Goal: Transaction & Acquisition: Book appointment/travel/reservation

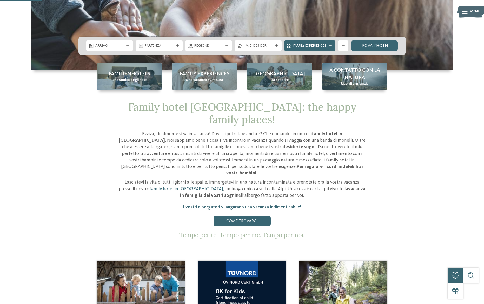
scroll to position [111, 0]
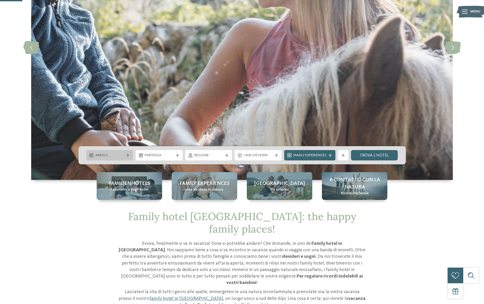
click at [119, 155] on span "Arrivo" at bounding box center [109, 155] width 29 height 5
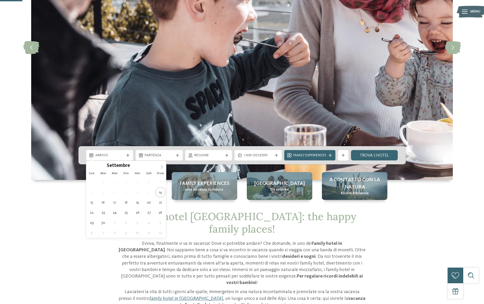
click at [160, 167] on icon at bounding box center [162, 167] width 4 height 4
type div "29.12.2025"
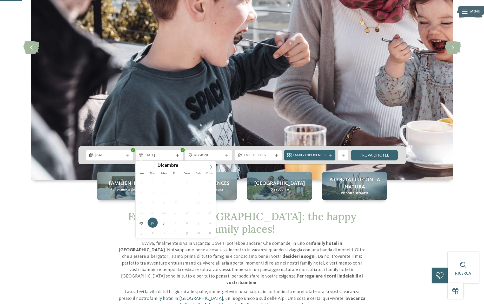
type input "****"
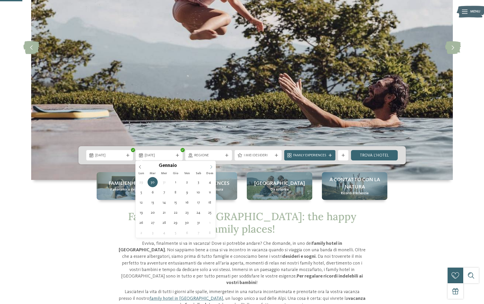
click at [210, 166] on icon at bounding box center [211, 167] width 4 height 4
type div "04.01.2026"
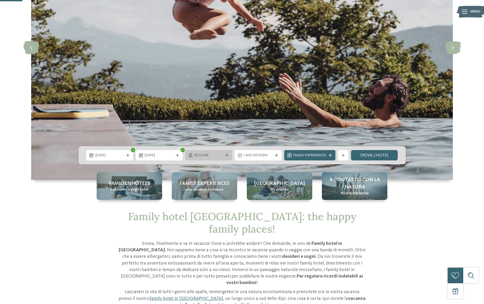
click at [207, 157] on span "Regione" at bounding box center [208, 155] width 29 height 5
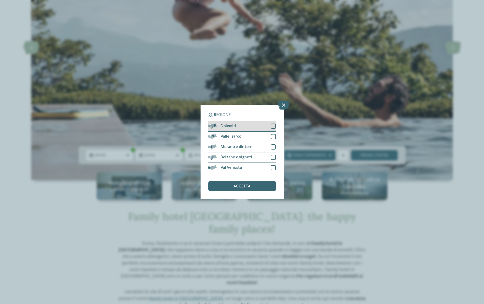
click at [274, 126] on div at bounding box center [273, 126] width 5 height 5
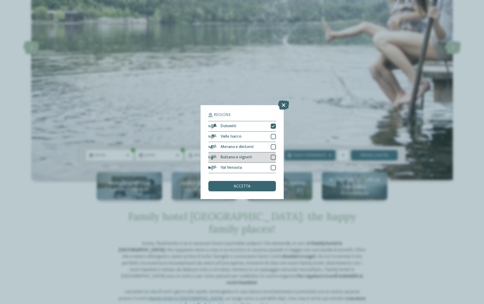
click at [273, 157] on div at bounding box center [273, 157] width 5 height 5
drag, startPoint x: 272, startPoint y: 168, endPoint x: 273, endPoint y: 165, distance: 2.6
click at [272, 167] on div at bounding box center [273, 167] width 5 height 5
click at [274, 147] on div at bounding box center [273, 146] width 5 height 5
drag, startPoint x: 271, startPoint y: 135, endPoint x: 272, endPoint y: 141, distance: 6.0
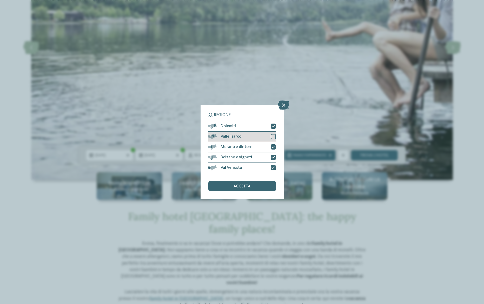
click at [272, 135] on div at bounding box center [273, 136] width 5 height 5
click at [255, 188] on div "accetta" at bounding box center [242, 186] width 68 height 10
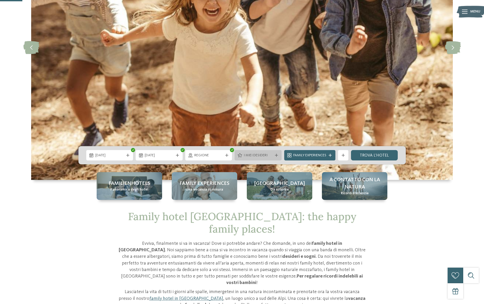
click at [258, 155] on span "I miei desideri" at bounding box center [258, 155] width 29 height 5
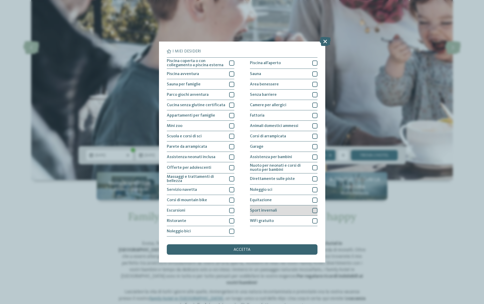
click at [314, 209] on div at bounding box center [314, 210] width 5 height 5
click at [229, 209] on div at bounding box center [231, 210] width 5 height 5
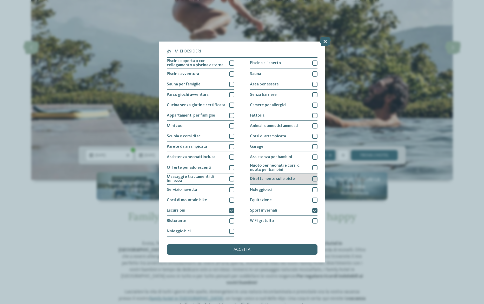
click at [314, 181] on div at bounding box center [314, 178] width 5 height 5
click at [313, 189] on div at bounding box center [314, 189] width 5 height 5
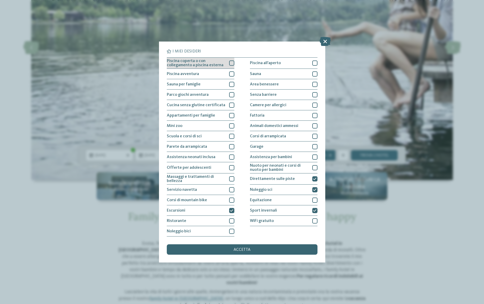
click at [232, 62] on div at bounding box center [231, 63] width 5 height 5
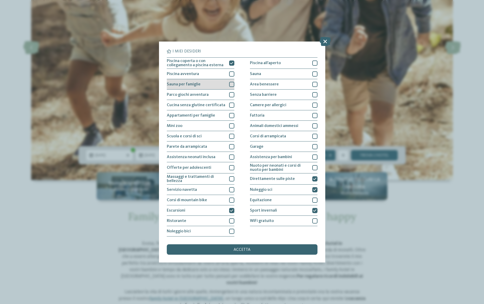
click at [232, 83] on div at bounding box center [231, 84] width 5 height 5
drag, startPoint x: 232, startPoint y: 116, endPoint x: 233, endPoint y: 124, distance: 8.9
click at [232, 116] on div at bounding box center [231, 115] width 5 height 5
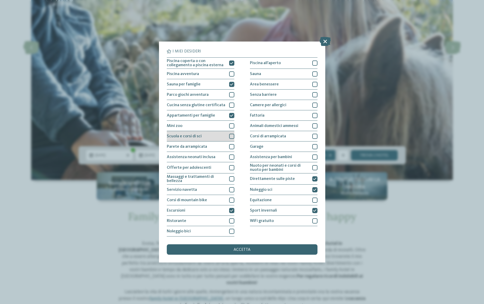
click at [231, 139] on div "Scuola e corsi di sci" at bounding box center [201, 136] width 68 height 10
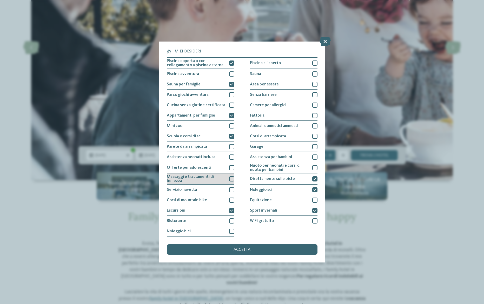
click at [232, 178] on div at bounding box center [231, 178] width 5 height 5
click at [234, 220] on div at bounding box center [231, 220] width 5 height 5
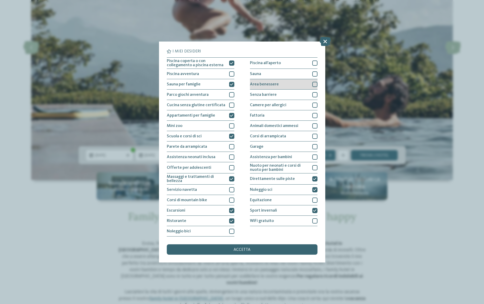
click at [313, 82] on div at bounding box center [314, 84] width 5 height 5
drag, startPoint x: 315, startPoint y: 115, endPoint x: 318, endPoint y: 127, distance: 11.8
click at [315, 116] on div at bounding box center [314, 115] width 5 height 5
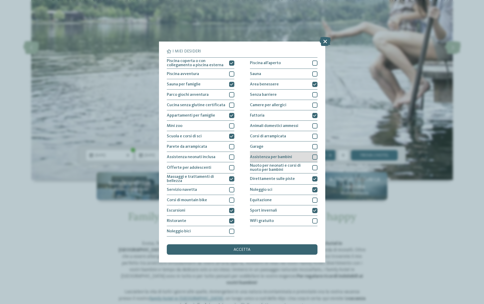
click at [316, 156] on div at bounding box center [314, 157] width 5 height 5
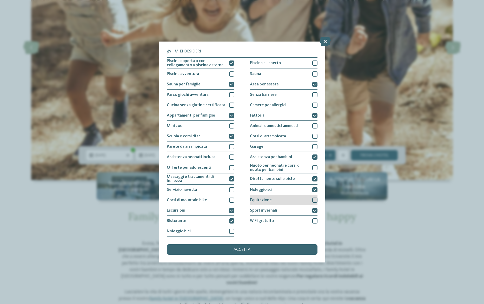
click at [314, 201] on div at bounding box center [314, 200] width 5 height 5
click at [282, 249] on div "accetta" at bounding box center [242, 249] width 151 height 10
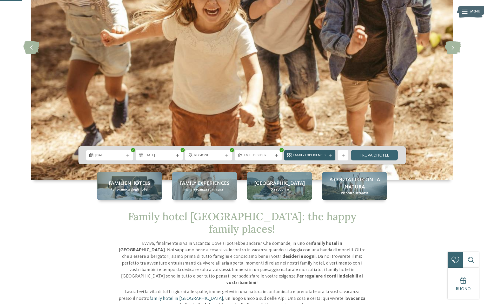
click at [323, 156] on span "Family Experiences" at bounding box center [309, 155] width 33 height 5
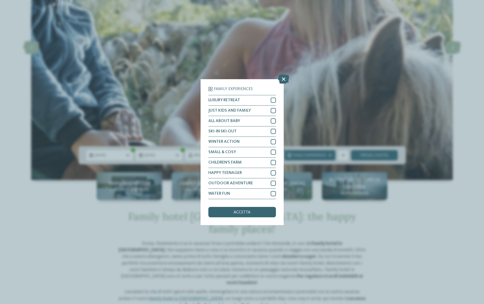
drag, startPoint x: 255, startPoint y: 215, endPoint x: 259, endPoint y: 214, distance: 4.8
click at [254, 215] on div "accetta" at bounding box center [242, 212] width 68 height 10
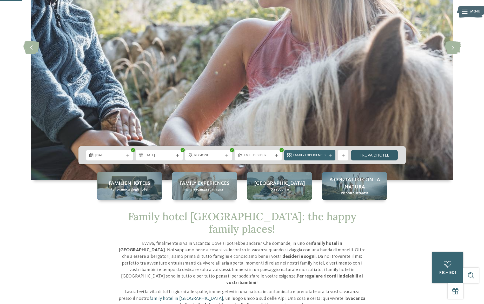
click at [381, 157] on link "trova l’hotel" at bounding box center [374, 155] width 47 height 10
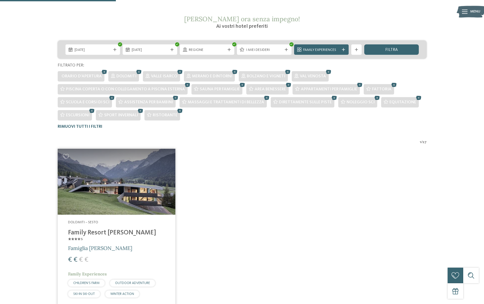
scroll to position [92, 0]
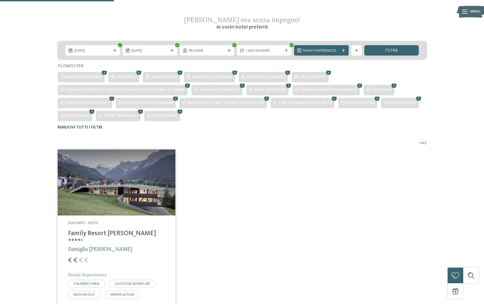
click at [110, 235] on h4 "Family Resort [PERSON_NAME] ****ˢ" at bounding box center [116, 238] width 97 height 16
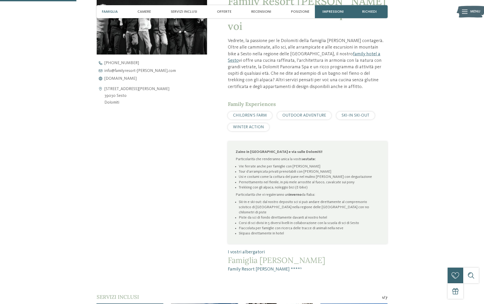
scroll to position [237, 0]
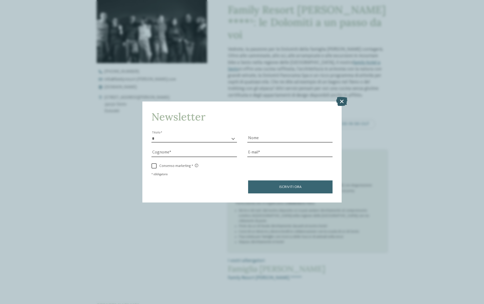
click at [340, 103] on icon at bounding box center [341, 101] width 11 height 9
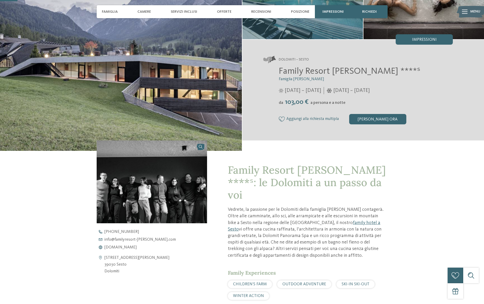
scroll to position [0, 0]
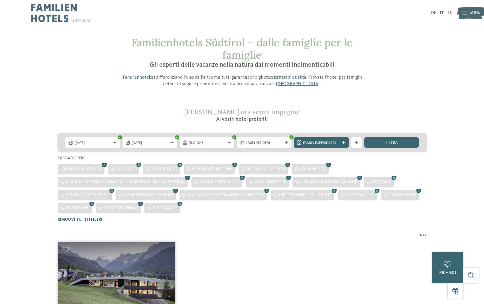
click at [102, 165] on icon at bounding box center [105, 165] width 8 height 7
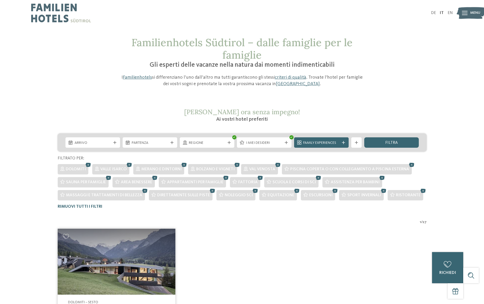
click at [419, 191] on icon at bounding box center [423, 191] width 8 height 7
click at [381, 190] on icon at bounding box center [384, 191] width 8 height 7
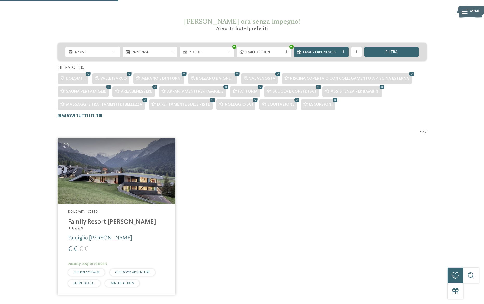
scroll to position [100, 0]
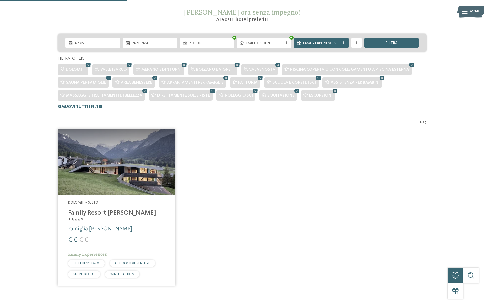
click at [331, 91] on icon at bounding box center [335, 91] width 8 height 7
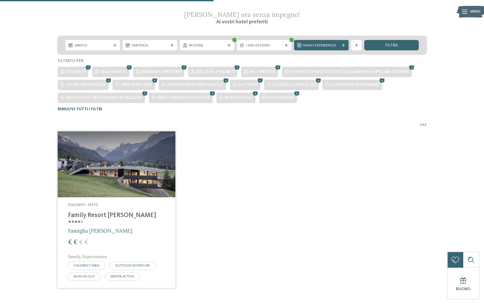
scroll to position [72, 0]
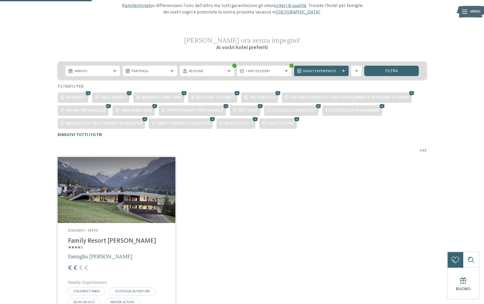
click at [293, 119] on icon at bounding box center [297, 119] width 8 height 7
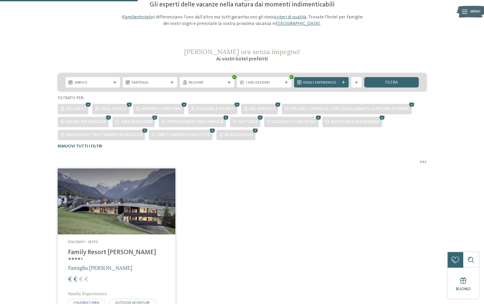
scroll to position [0, 0]
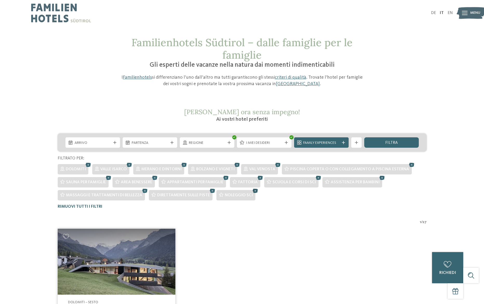
click at [251, 191] on icon at bounding box center [255, 191] width 8 height 7
drag, startPoint x: 208, startPoint y: 189, endPoint x: 211, endPoint y: 188, distance: 3.3
click at [209, 189] on icon at bounding box center [213, 191] width 8 height 7
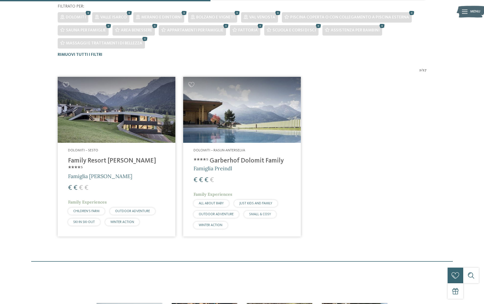
scroll to position [132, 0]
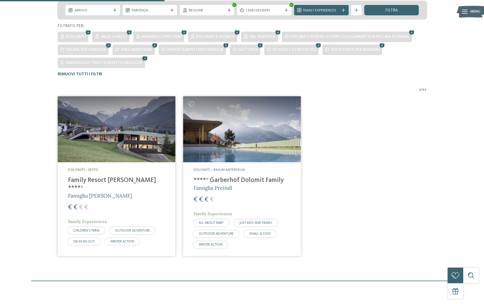
click at [143, 58] on icon at bounding box center [145, 58] width 8 height 7
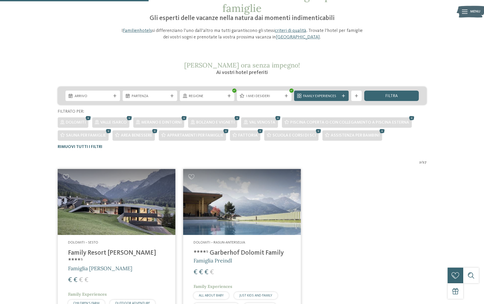
scroll to position [6, 0]
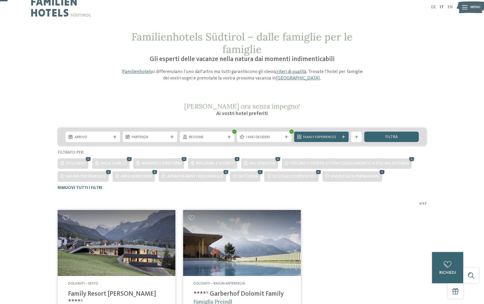
click at [379, 172] on icon at bounding box center [382, 172] width 8 height 7
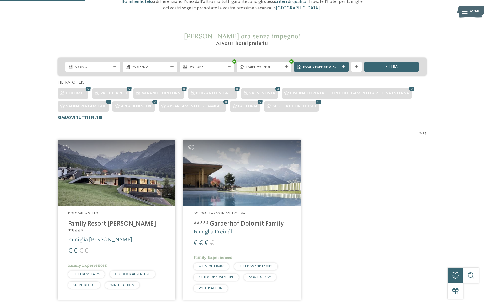
scroll to position [42, 0]
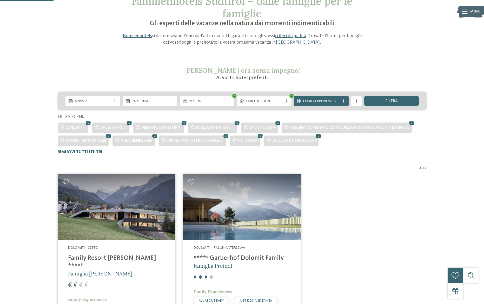
click at [315, 135] on icon at bounding box center [319, 136] width 8 height 7
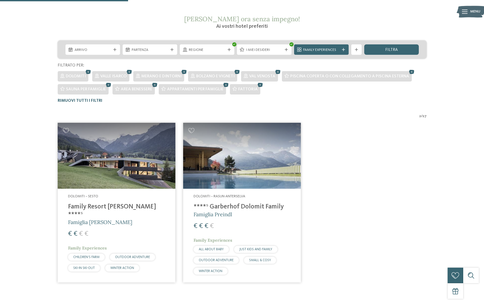
scroll to position [75, 0]
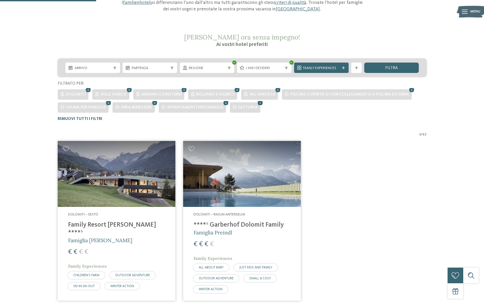
click at [256, 104] on icon at bounding box center [260, 103] width 8 height 7
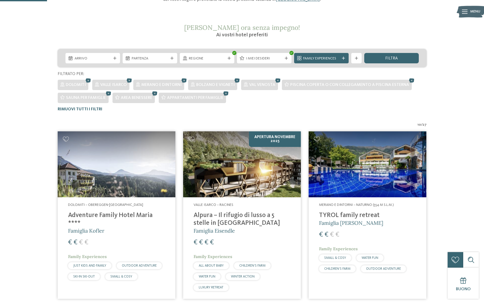
scroll to position [82, 0]
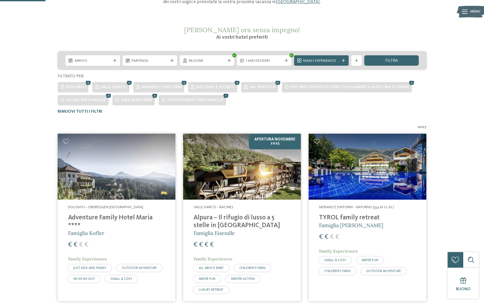
click at [223, 96] on icon at bounding box center [226, 95] width 8 height 7
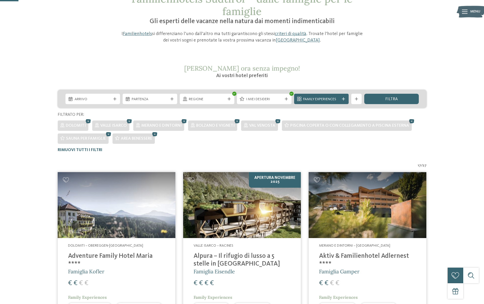
scroll to position [40, 0]
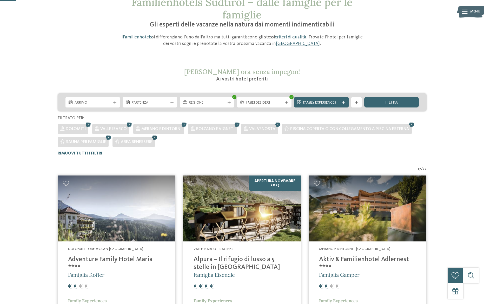
click at [152, 140] on icon at bounding box center [155, 137] width 8 height 7
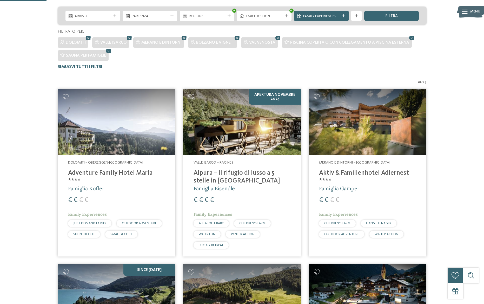
scroll to position [45, 0]
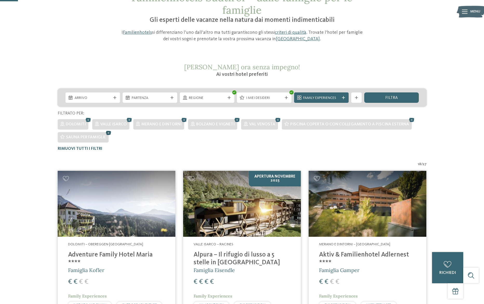
click at [107, 135] on icon at bounding box center [109, 133] width 8 height 7
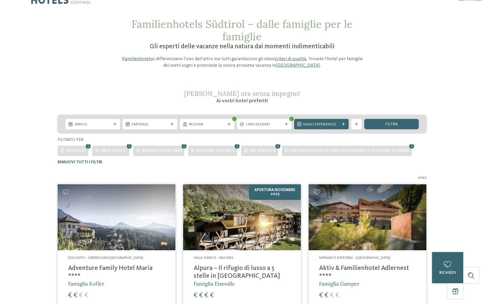
scroll to position [0, 0]
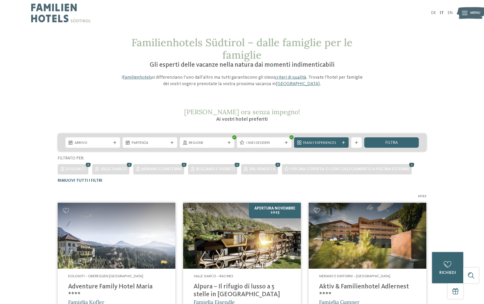
drag, startPoint x: 410, startPoint y: 164, endPoint x: 406, endPoint y: 165, distance: 3.4
click at [410, 164] on icon at bounding box center [412, 165] width 8 height 7
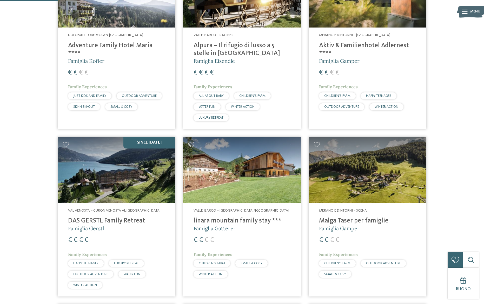
scroll to position [154, 0]
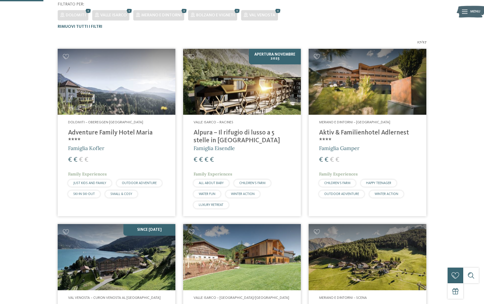
click at [357, 135] on h4 "Aktiv & Familienhotel Adlernest ****" at bounding box center [367, 137] width 97 height 16
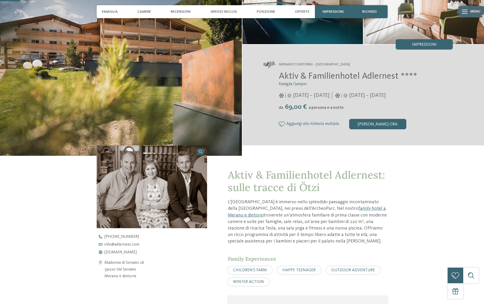
scroll to position [78, 0]
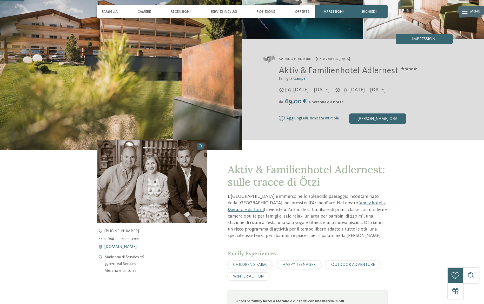
click at [129, 247] on span "www.adlernest.com" at bounding box center [120, 247] width 32 height 4
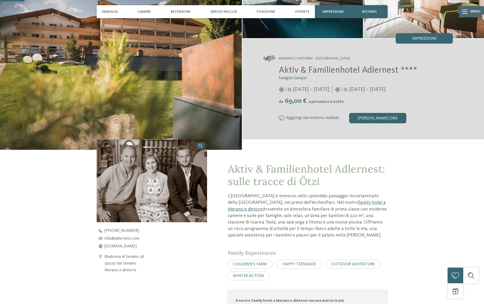
scroll to position [78, 0]
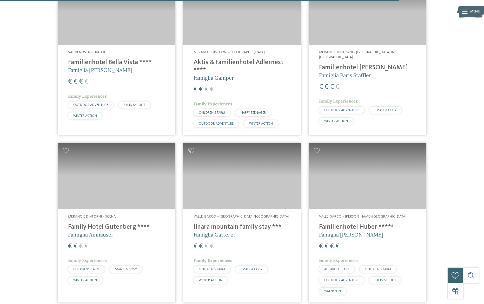
scroll to position [1452, 0]
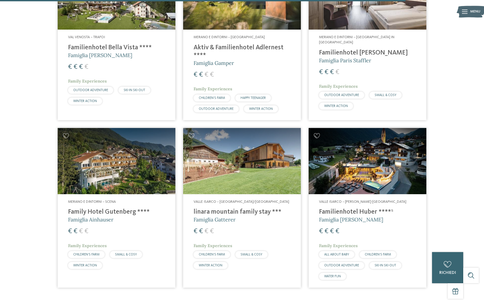
click at [116, 208] on h4 "Family Hotel Gutenberg ****" at bounding box center [116, 212] width 97 height 8
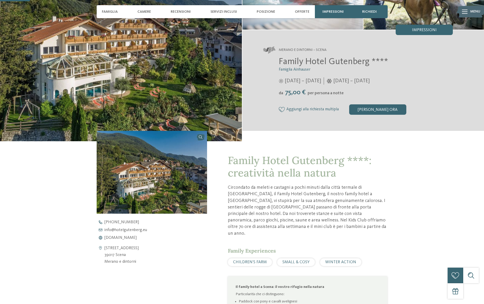
scroll to position [99, 0]
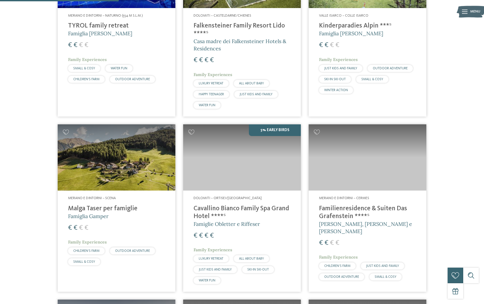
scroll to position [424, 0]
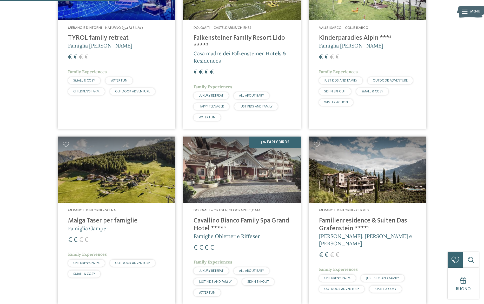
click at [123, 221] on h4 "Malga Taser per famiglie" at bounding box center [116, 221] width 97 height 8
click at [82, 228] on span "Famiglia Gamper" at bounding box center [88, 228] width 41 height 6
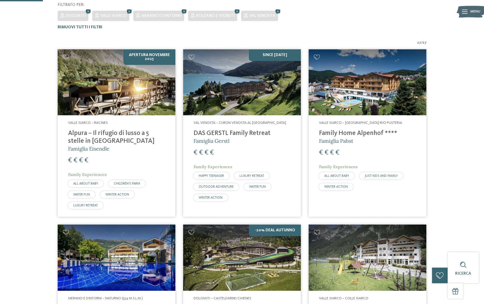
scroll to position [209, 0]
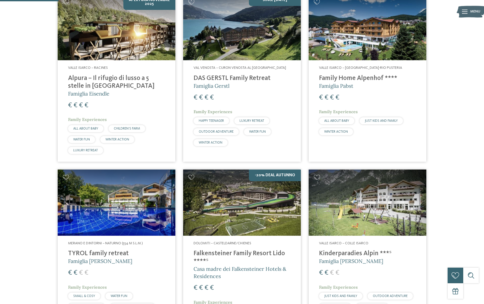
click at [125, 253] on h4 "TYROL family retreat" at bounding box center [116, 254] width 97 height 8
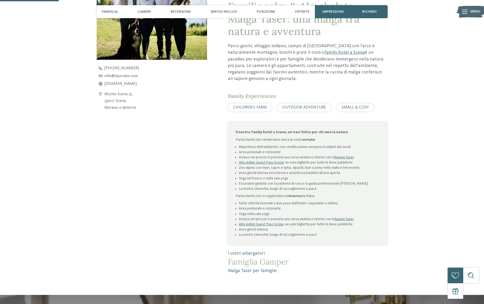
scroll to position [242, 0]
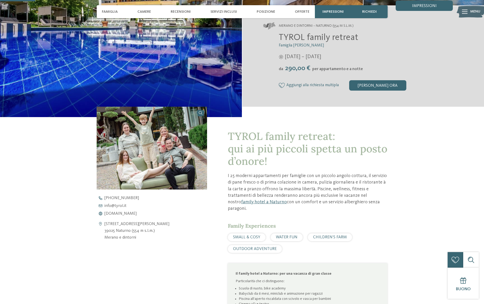
scroll to position [112, 0]
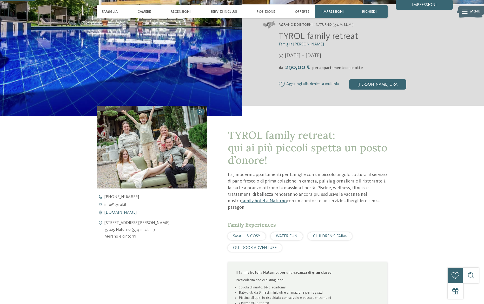
click at [121, 212] on span "www.tyrol.it" at bounding box center [120, 213] width 32 height 4
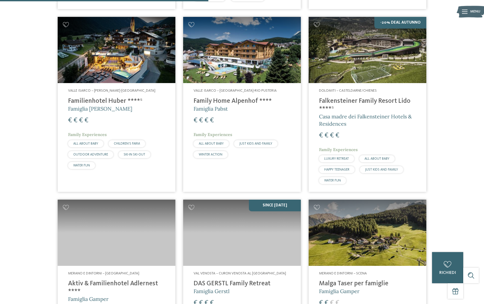
scroll to position [815, 0]
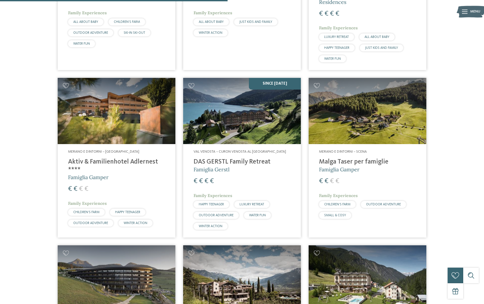
click at [115, 158] on h4 "Aktiv & Familienhotel Adlernest ****" at bounding box center [116, 166] width 97 height 16
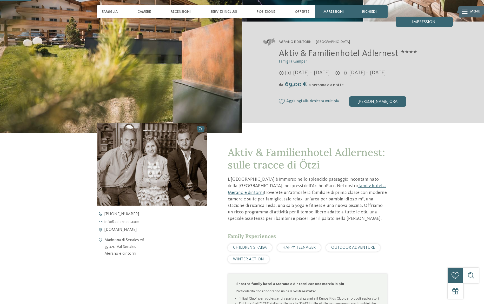
scroll to position [109, 0]
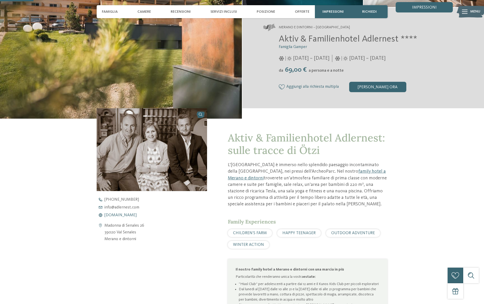
click at [129, 214] on span "www.adlernest.com" at bounding box center [120, 215] width 32 height 4
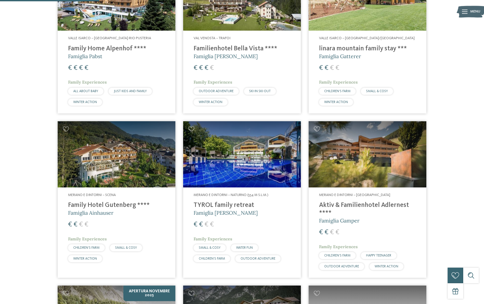
scroll to position [413, 0]
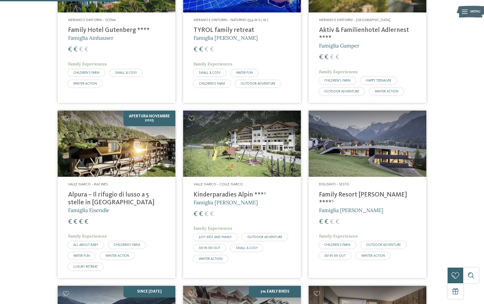
click at [379, 254] on span "WINTER ACTION" at bounding box center [373, 255] width 24 height 3
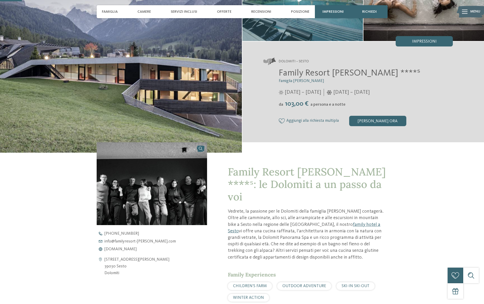
scroll to position [100, 0]
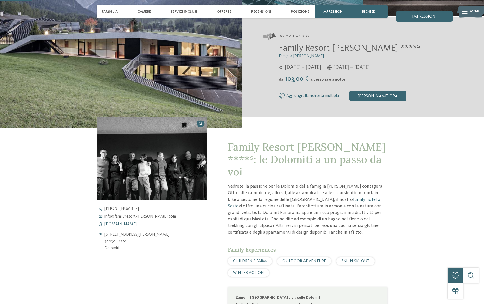
click at [137, 225] on span "[DOMAIN_NAME]" at bounding box center [120, 224] width 32 height 4
